Goal: Find specific page/section: Find specific page/section

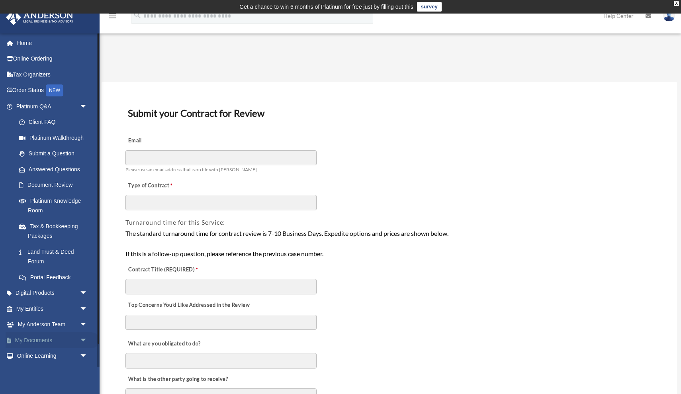
click at [33, 335] on link "My Documents arrow_drop_down" at bounding box center [53, 340] width 94 height 16
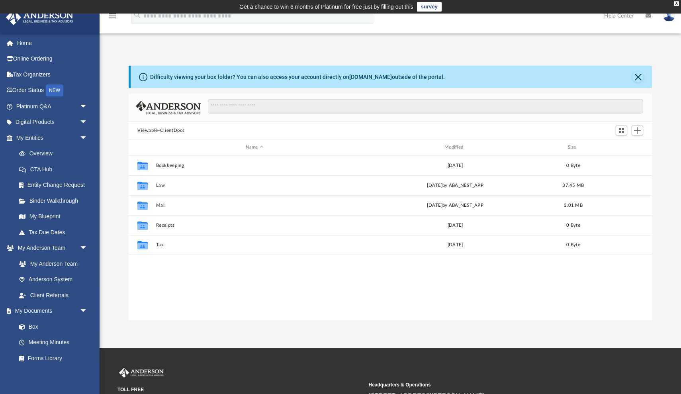
scroll to position [181, 523]
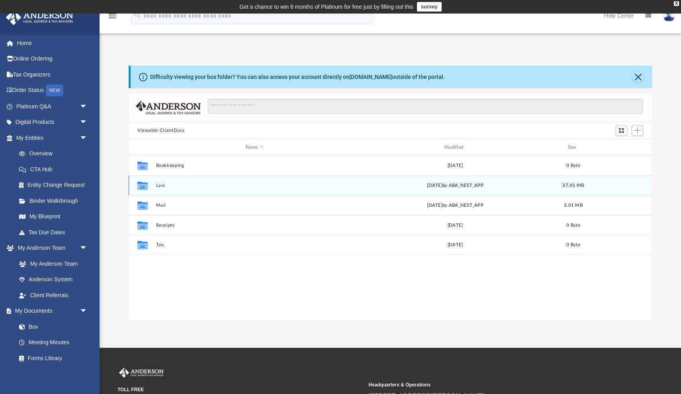
click at [190, 184] on button "Law" at bounding box center [254, 185] width 197 height 5
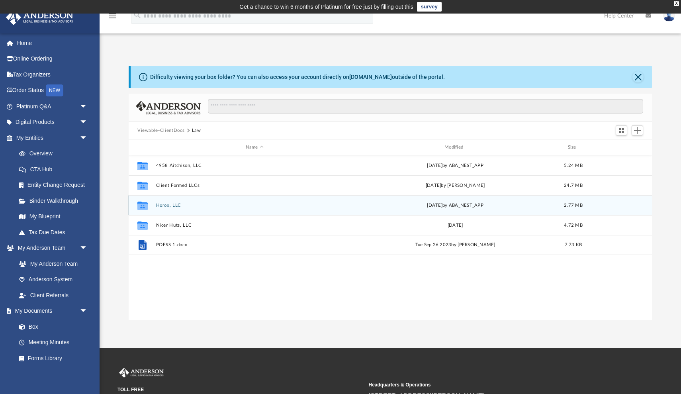
click at [183, 202] on div "Collaborated Folder Horox, LLC Mon Jul 7 2025 by ABA_NEST_APP 2.77 MB" at bounding box center [390, 205] width 523 height 20
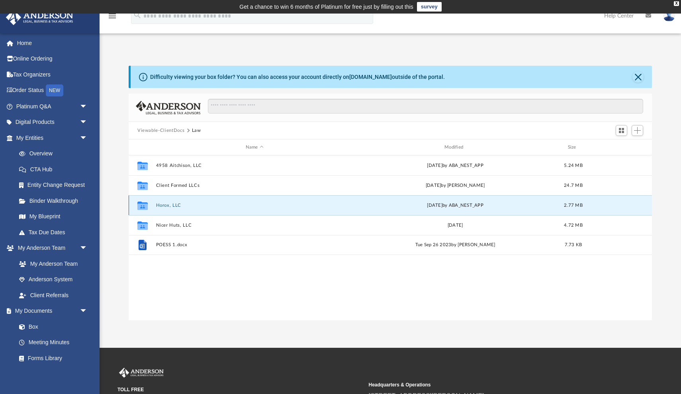
click at [178, 204] on button "Horox, LLC" at bounding box center [254, 205] width 197 height 5
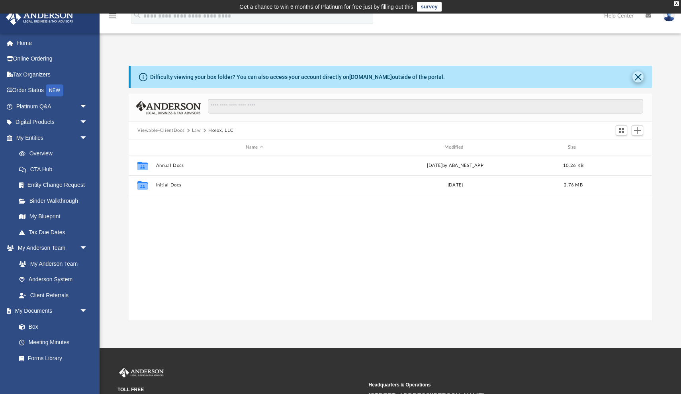
click at [637, 82] on button "Close" at bounding box center [638, 76] width 11 height 11
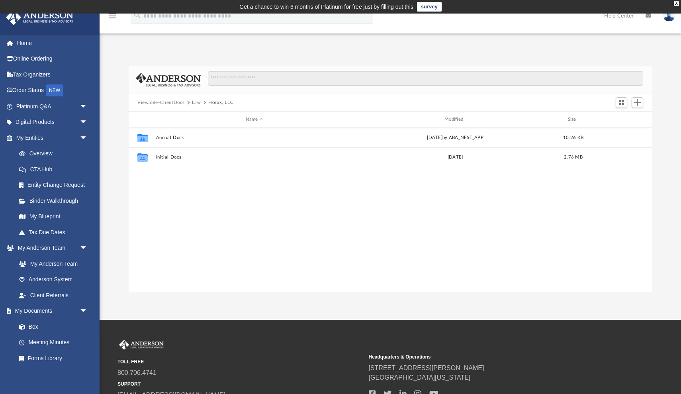
click at [176, 102] on button "Viewable-ClientDocs" at bounding box center [160, 102] width 47 height 7
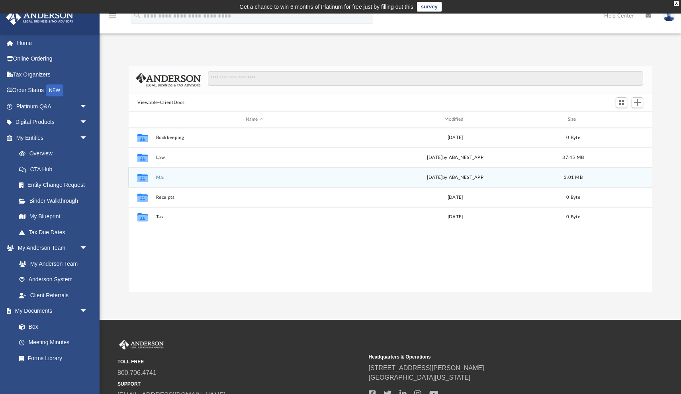
click at [161, 174] on div "Collaborated Folder Mail Tue Jul 22 2025 by ABA_NEST_APP 3.01 MB" at bounding box center [390, 177] width 523 height 20
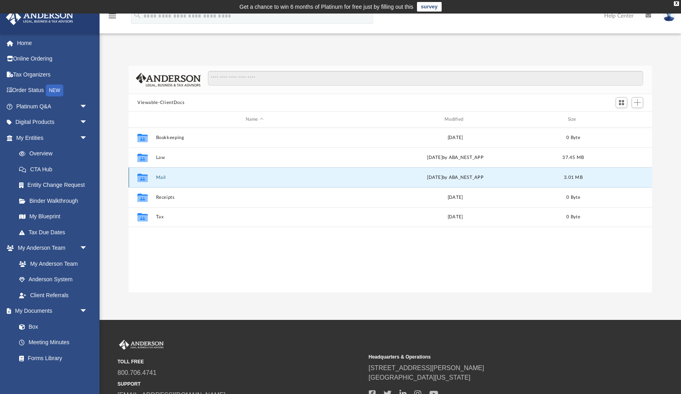
click at [161, 178] on button "Mail" at bounding box center [254, 177] width 197 height 5
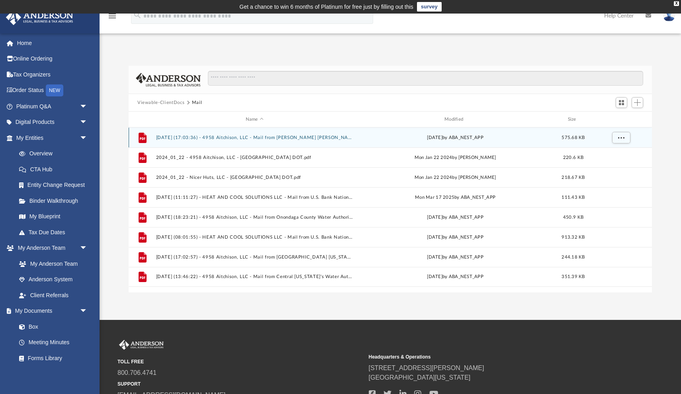
scroll to position [0, 0]
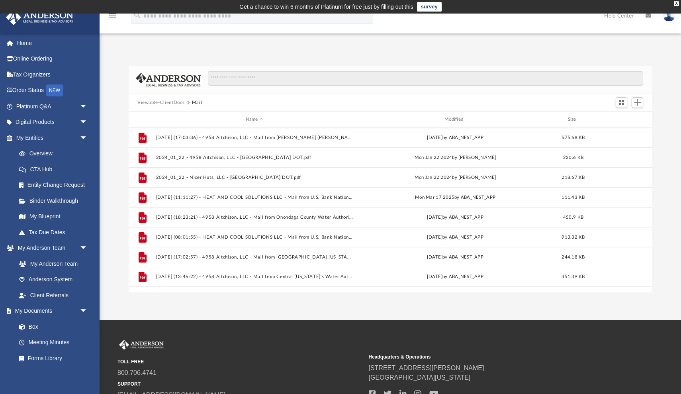
click at [150, 105] on button "Viewable-ClientDocs" at bounding box center [160, 102] width 47 height 7
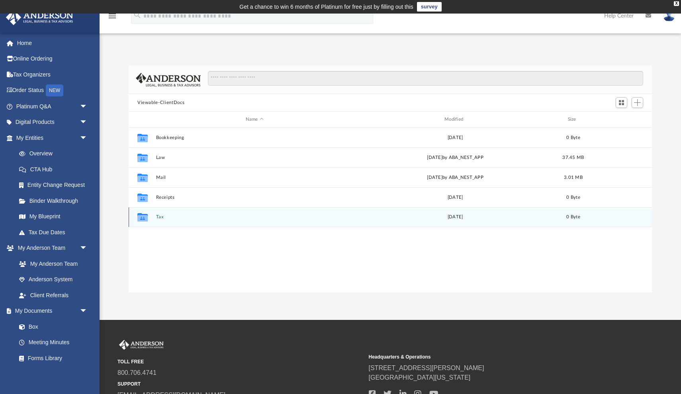
click at [154, 218] on div "Collaborated Folder Tax Wed Sep 20 2023 0 Byte" at bounding box center [390, 217] width 523 height 20
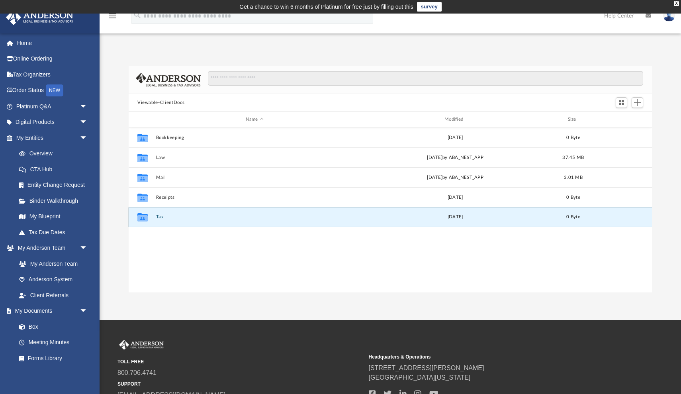
click at [155, 217] on div "Collaborated Folder Tax Wed Sep 20 2023 0 Byte" at bounding box center [390, 217] width 523 height 20
click at [141, 217] on icon "grid" at bounding box center [142, 217] width 10 height 8
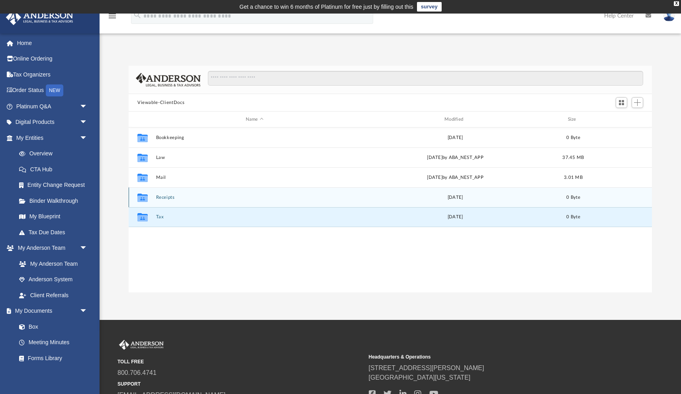
click at [161, 199] on button "Receipts" at bounding box center [254, 197] width 197 height 5
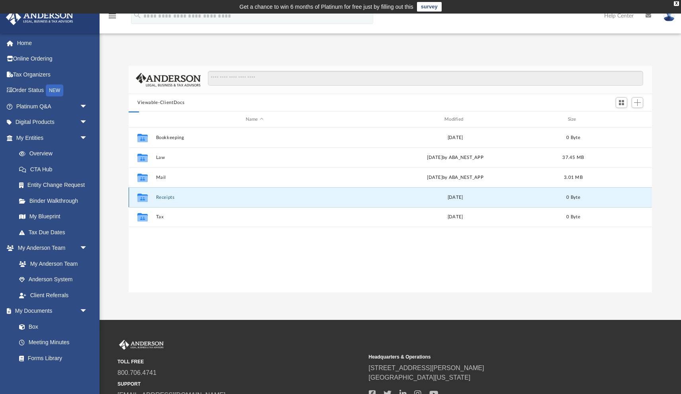
click at [161, 199] on button "Receipts" at bounding box center [254, 197] width 197 height 5
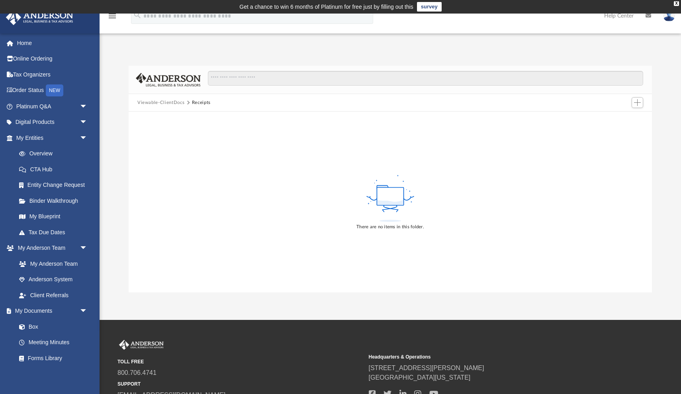
click at [169, 104] on button "Viewable-ClientDocs" at bounding box center [160, 102] width 47 height 7
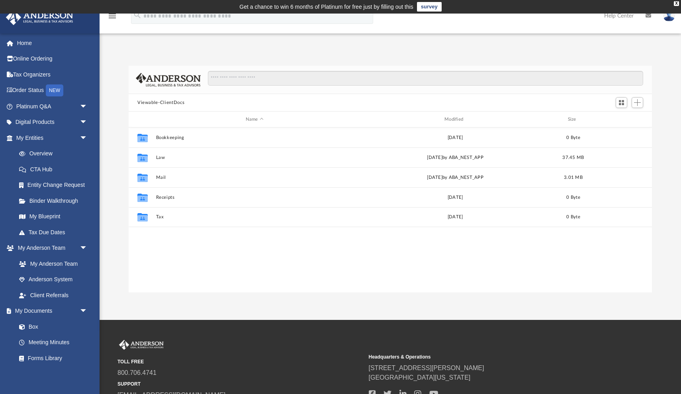
scroll to position [0, 0]
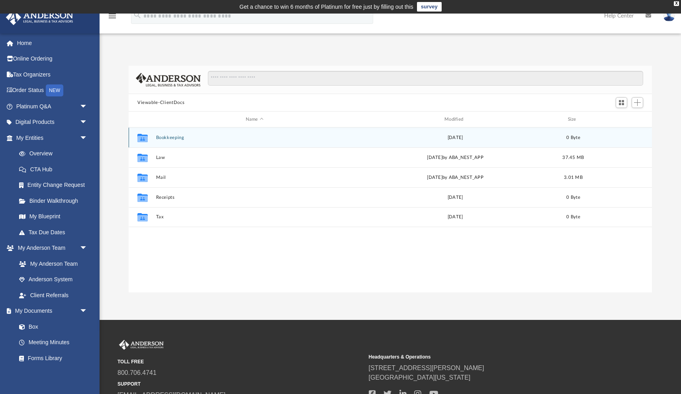
click at [163, 139] on button "Bookkeeping" at bounding box center [254, 137] width 197 height 5
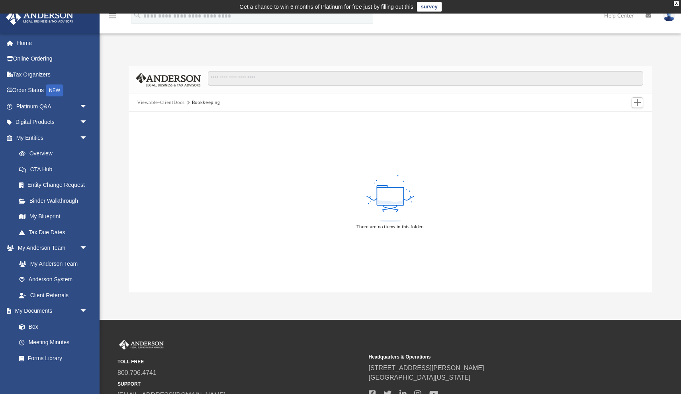
click at [170, 103] on button "Viewable-ClientDocs" at bounding box center [160, 102] width 47 height 7
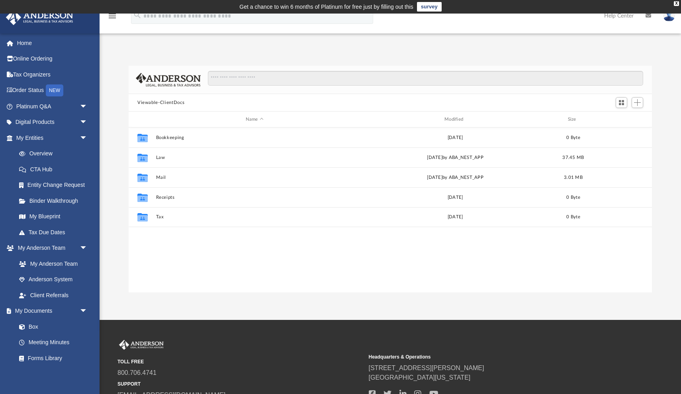
scroll to position [181, 523]
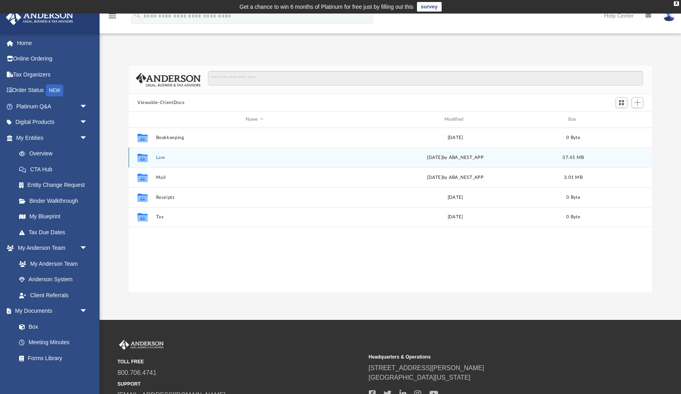
click at [159, 158] on button "Law" at bounding box center [254, 157] width 197 height 5
click at [176, 158] on button "Client Formed LLCs" at bounding box center [254, 157] width 197 height 5
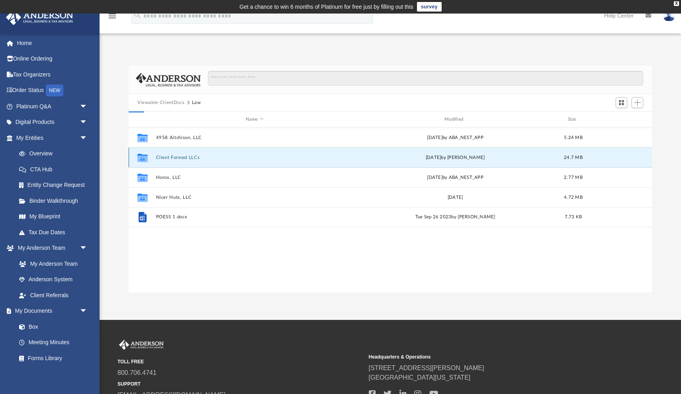
click at [176, 158] on button "Client Formed LLCs" at bounding box center [254, 157] width 197 height 5
